Goal: Navigation & Orientation: Find specific page/section

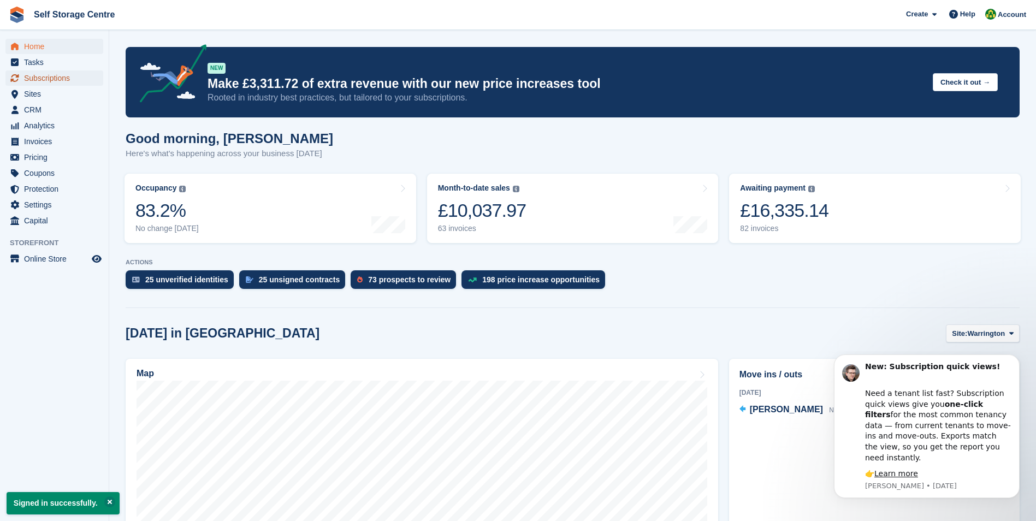
click at [54, 79] on span "Subscriptions" at bounding box center [57, 77] width 66 height 15
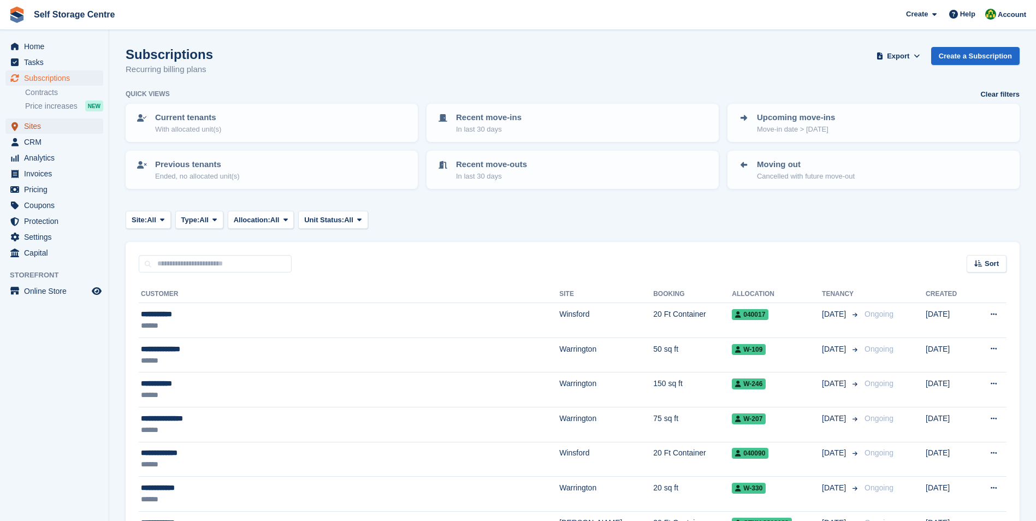
click at [34, 126] on span "Sites" at bounding box center [57, 126] width 66 height 15
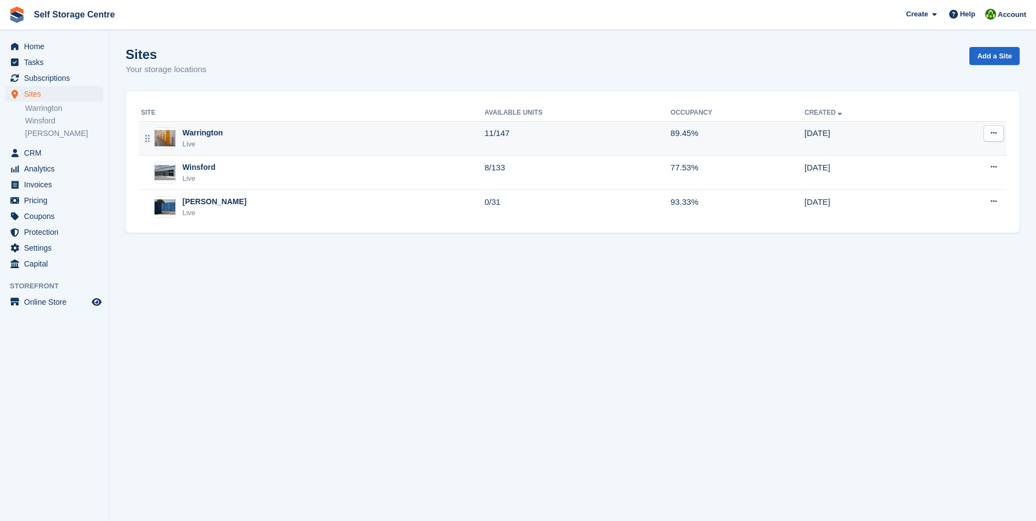
click at [209, 133] on div "Warrington" at bounding box center [202, 132] width 40 height 11
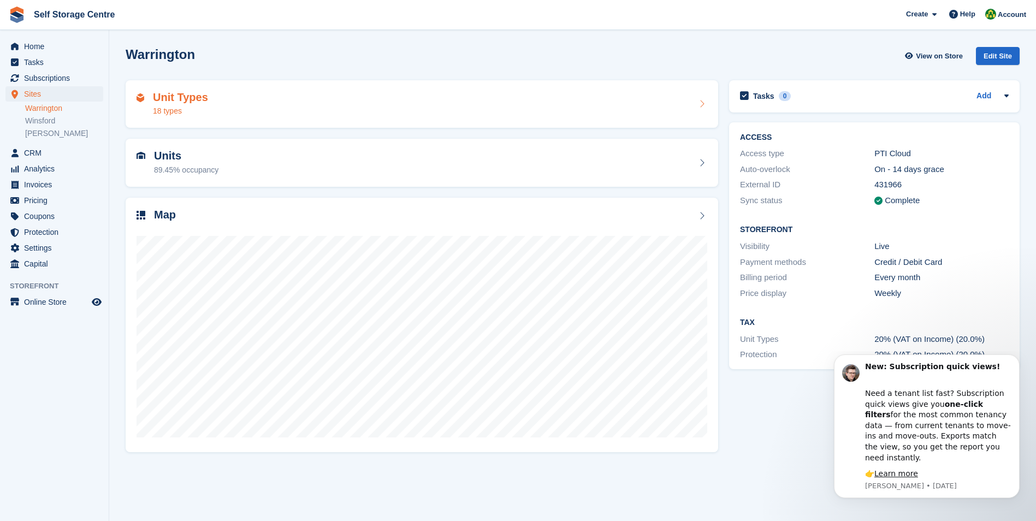
click at [174, 103] on h2 "Unit Types" at bounding box center [180, 97] width 55 height 13
